Goal: Information Seeking & Learning: Learn about a topic

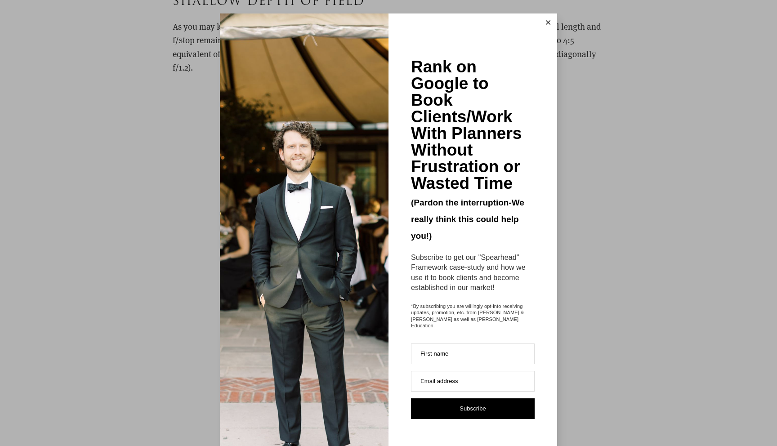
scroll to position [4339, 0]
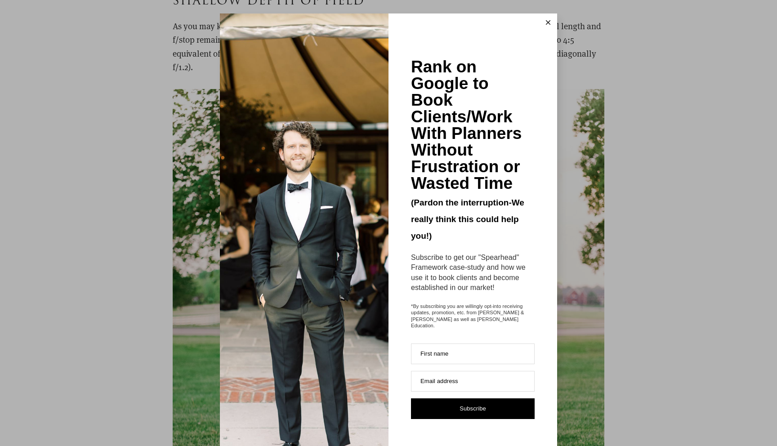
click at [549, 18] on button at bounding box center [548, 22] width 18 height 18
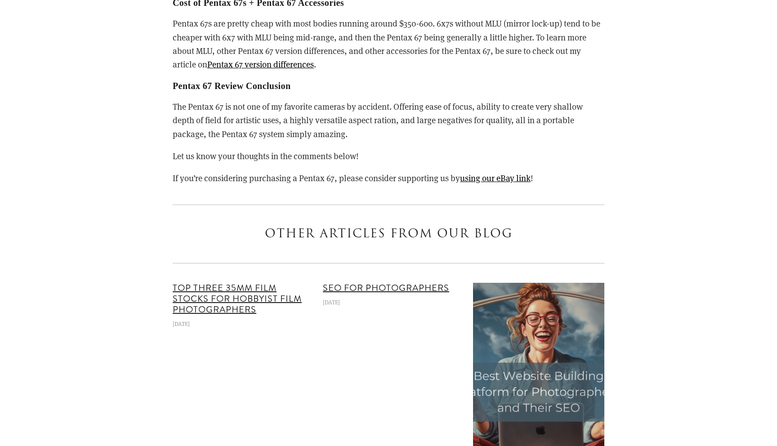
scroll to position [10187, 0]
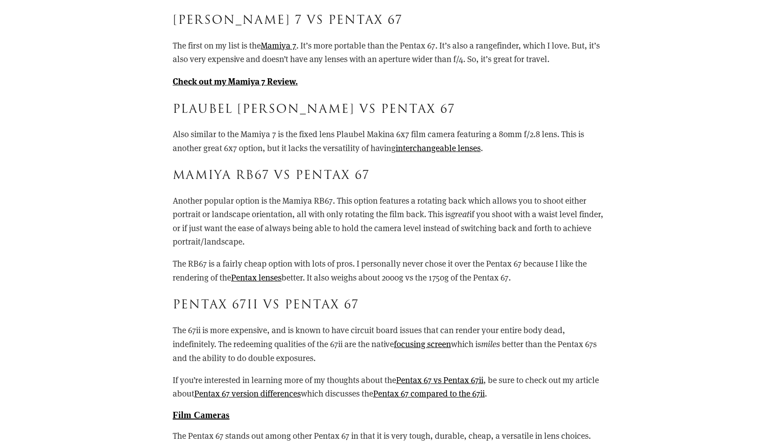
scroll to position [7820, 0]
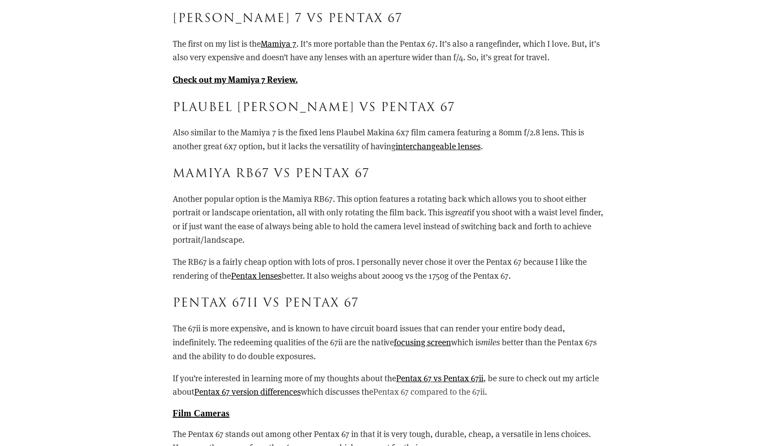
click at [402, 393] on link "Pentax 67 compared to the 67ii" at bounding box center [429, 391] width 112 height 11
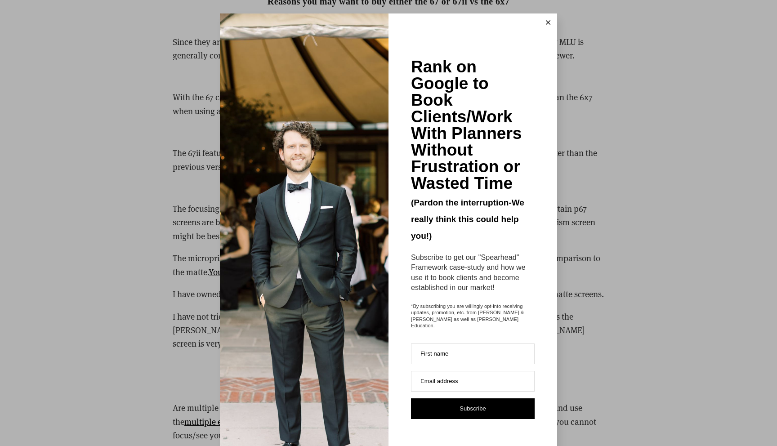
scroll to position [2527, 0]
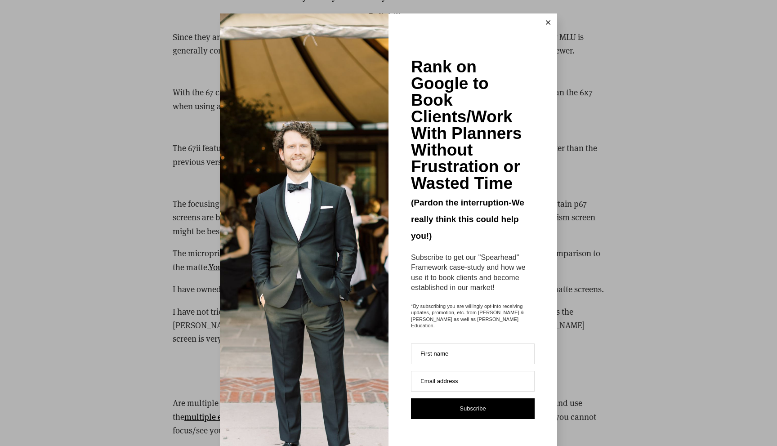
click at [546, 23] on icon at bounding box center [548, 22] width 4 height 4
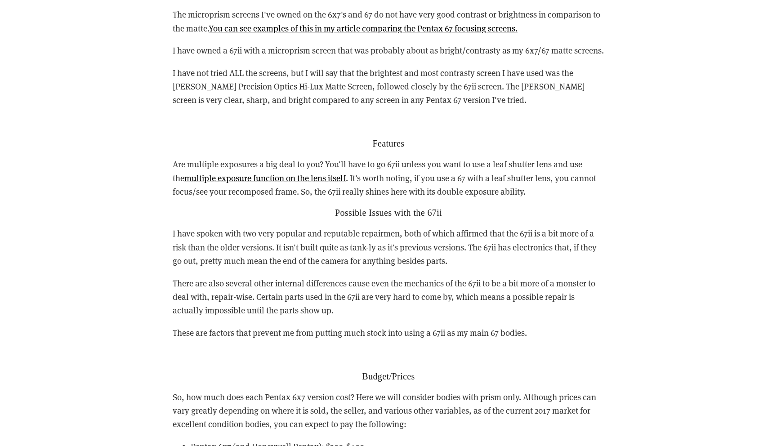
scroll to position [2779, 0]
